Goal: Ask a question

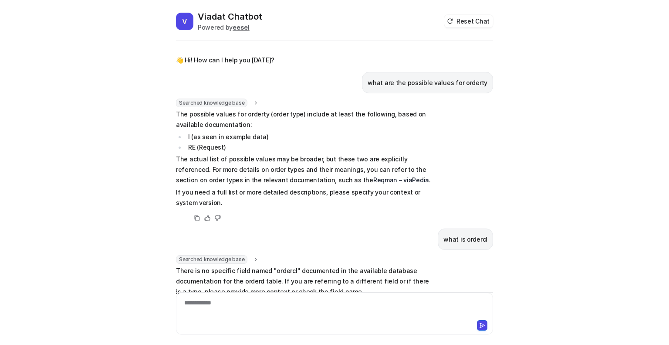
scroll to position [423, 0]
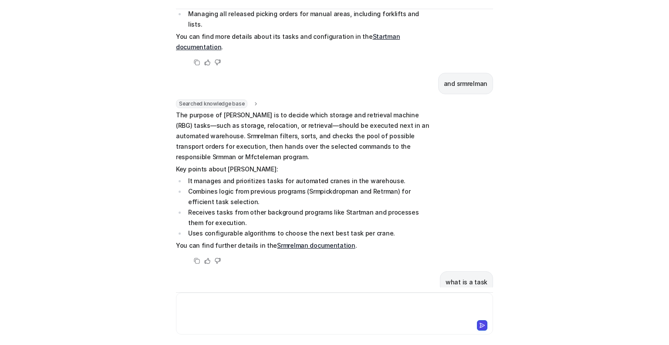
click at [259, 303] on div at bounding box center [334, 308] width 313 height 20
click at [123, 200] on div "V Viadat Chatbot Powered by eesel Reset Chat 👋 Hi! How can I help you [DATE]? w…" at bounding box center [334, 172] width 669 height 345
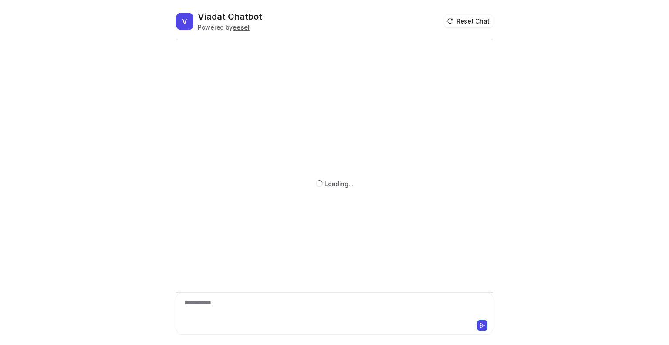
click at [289, 318] on div at bounding box center [334, 324] width 313 height 12
click at [284, 305] on div at bounding box center [334, 308] width 313 height 20
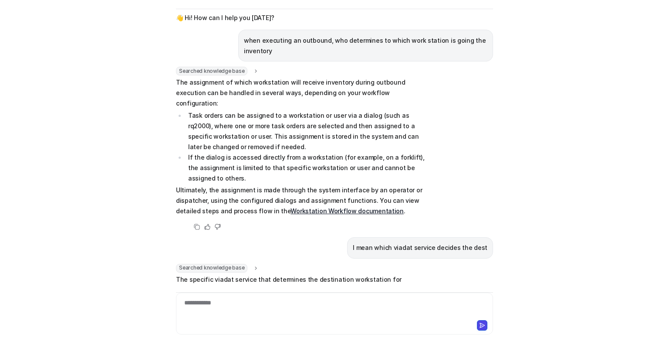
scroll to position [194, 0]
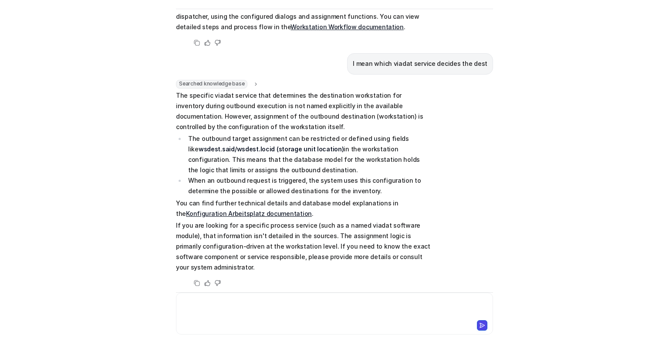
click at [256, 310] on div at bounding box center [334, 308] width 313 height 20
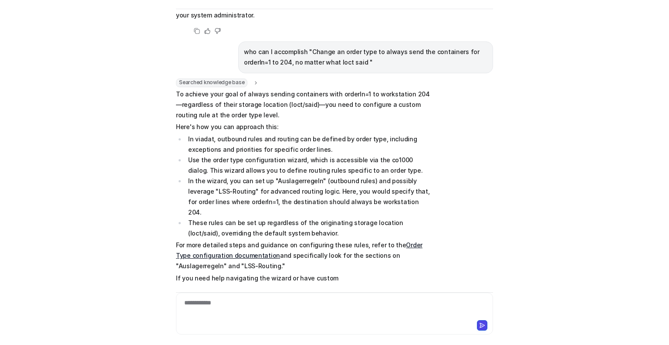
scroll to position [456, 0]
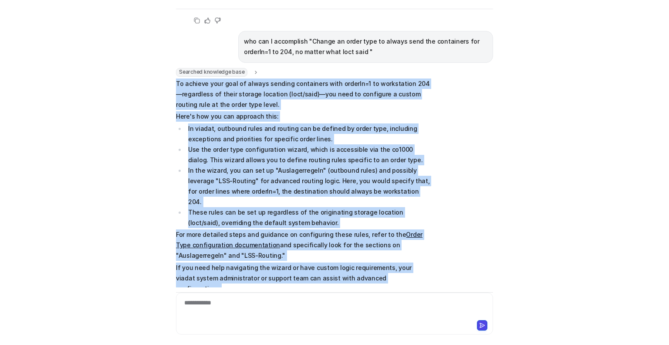
drag, startPoint x: 173, startPoint y: 71, endPoint x: 407, endPoint y: 266, distance: 305.2
click at [407, 266] on div "Searched knowledge base search_queries : "change order type to always send cont…" at bounding box center [303, 188] width 255 height 241
copy span "To achieve your goal of always sending containers with orderln=1 to workstation…"
